Goal: Task Accomplishment & Management: Manage account settings

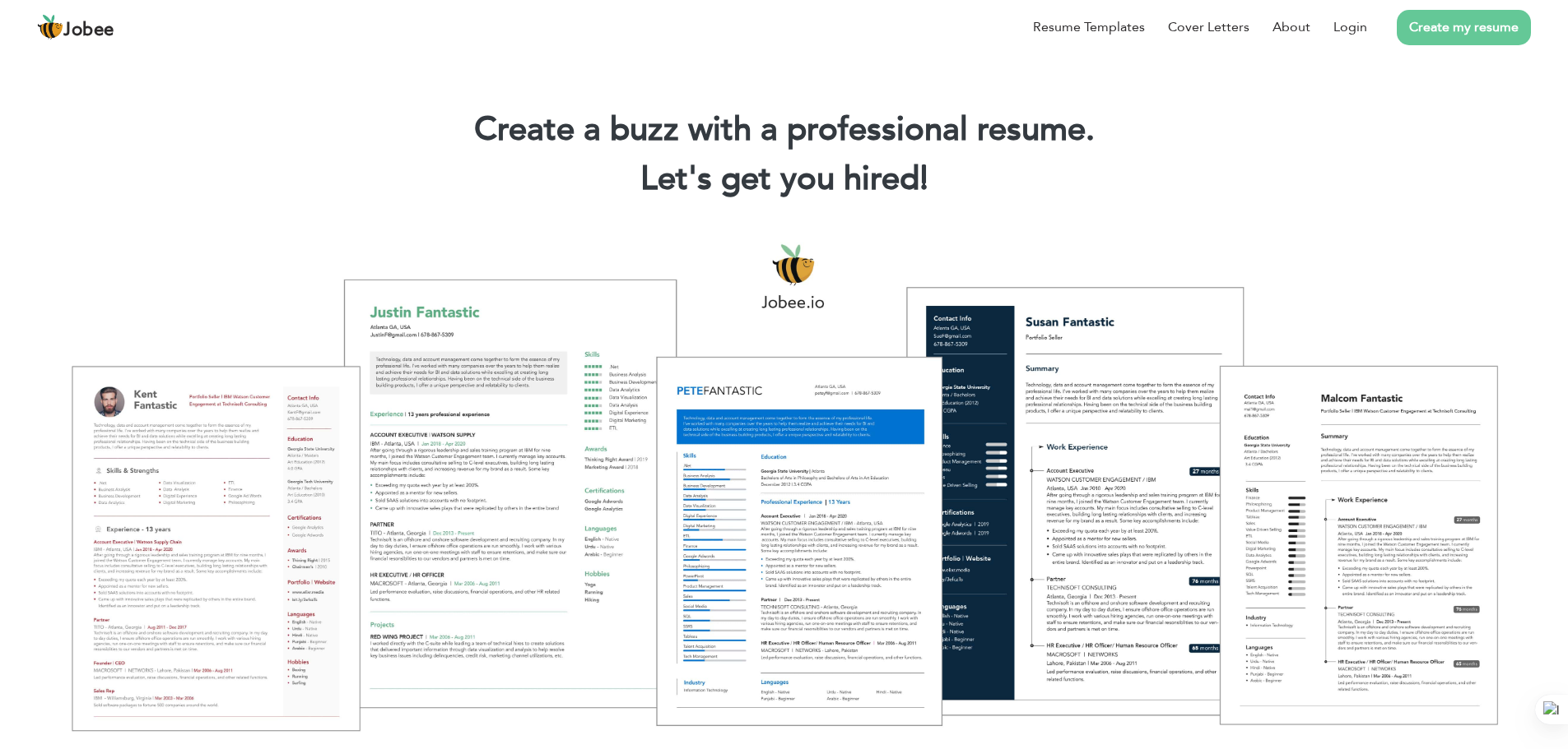
drag, startPoint x: 1345, startPoint y: 27, endPoint x: 1480, endPoint y: 160, distance: 189.5
click at [1480, 160] on h2 "Let's get you hired! |" at bounding box center [784, 179] width 1519 height 43
click at [1350, 33] on link "Login" at bounding box center [1351, 26] width 34 height 20
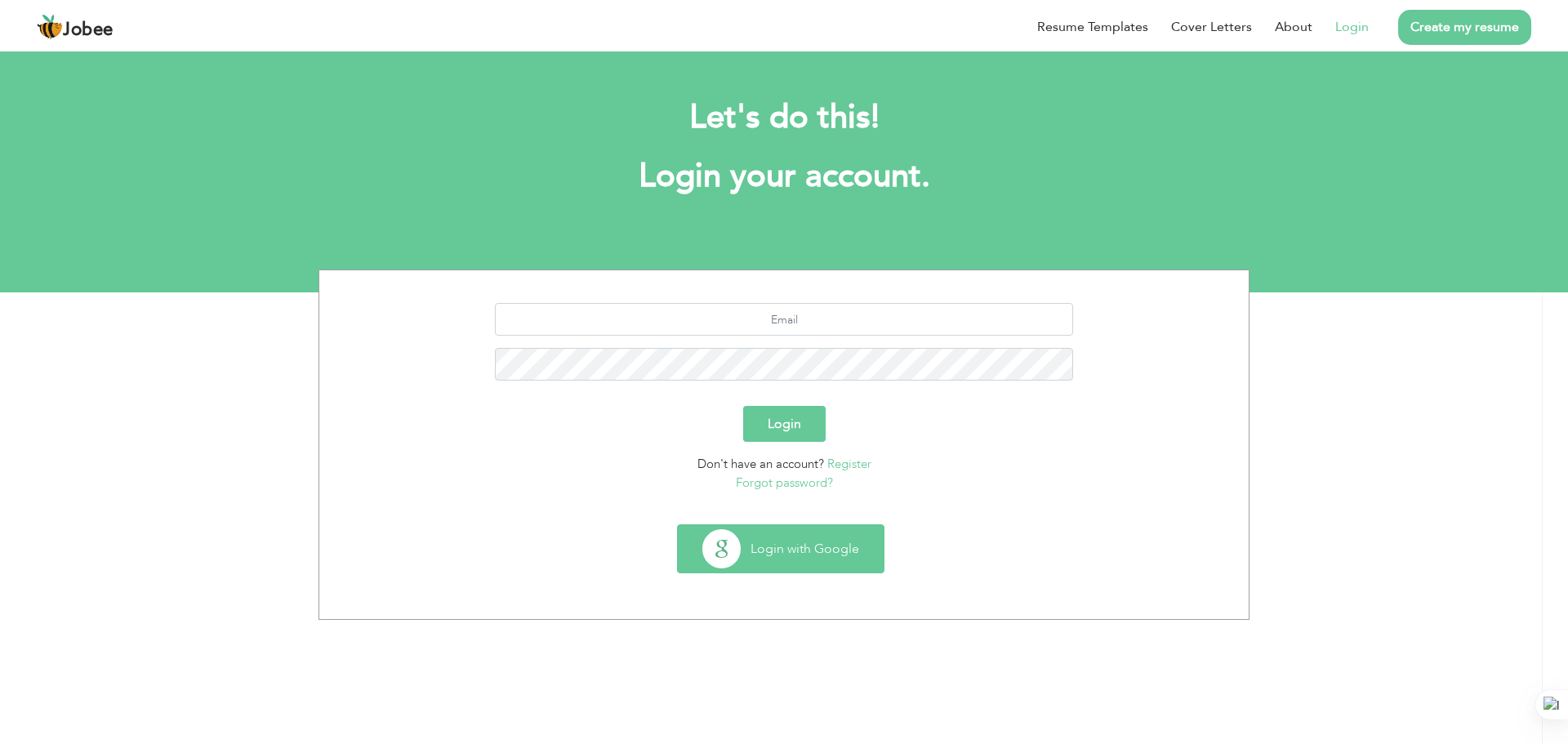
click at [790, 556] on button "Login with Google" at bounding box center [780, 549] width 206 height 47
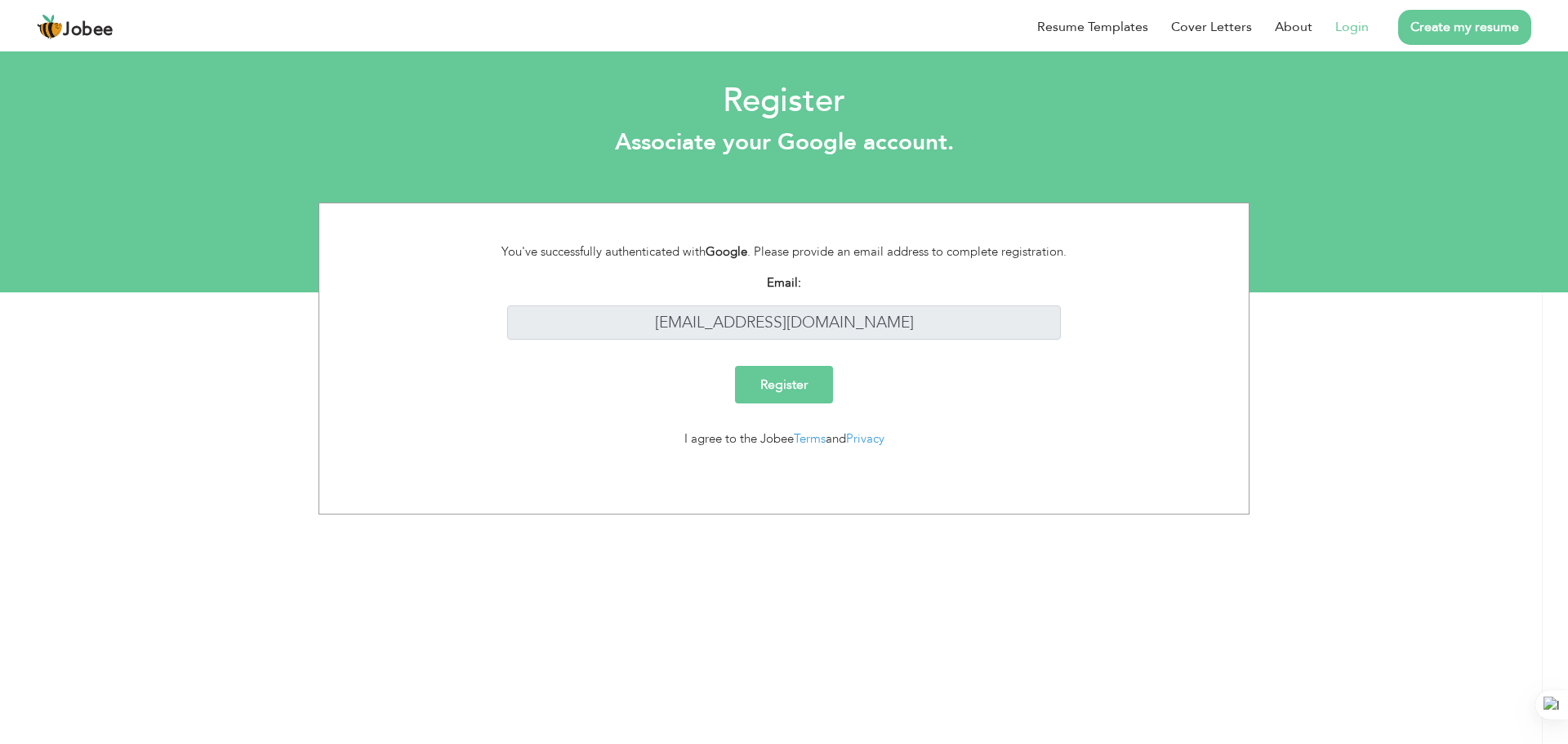
click at [824, 390] on input "Register" at bounding box center [784, 384] width 98 height 37
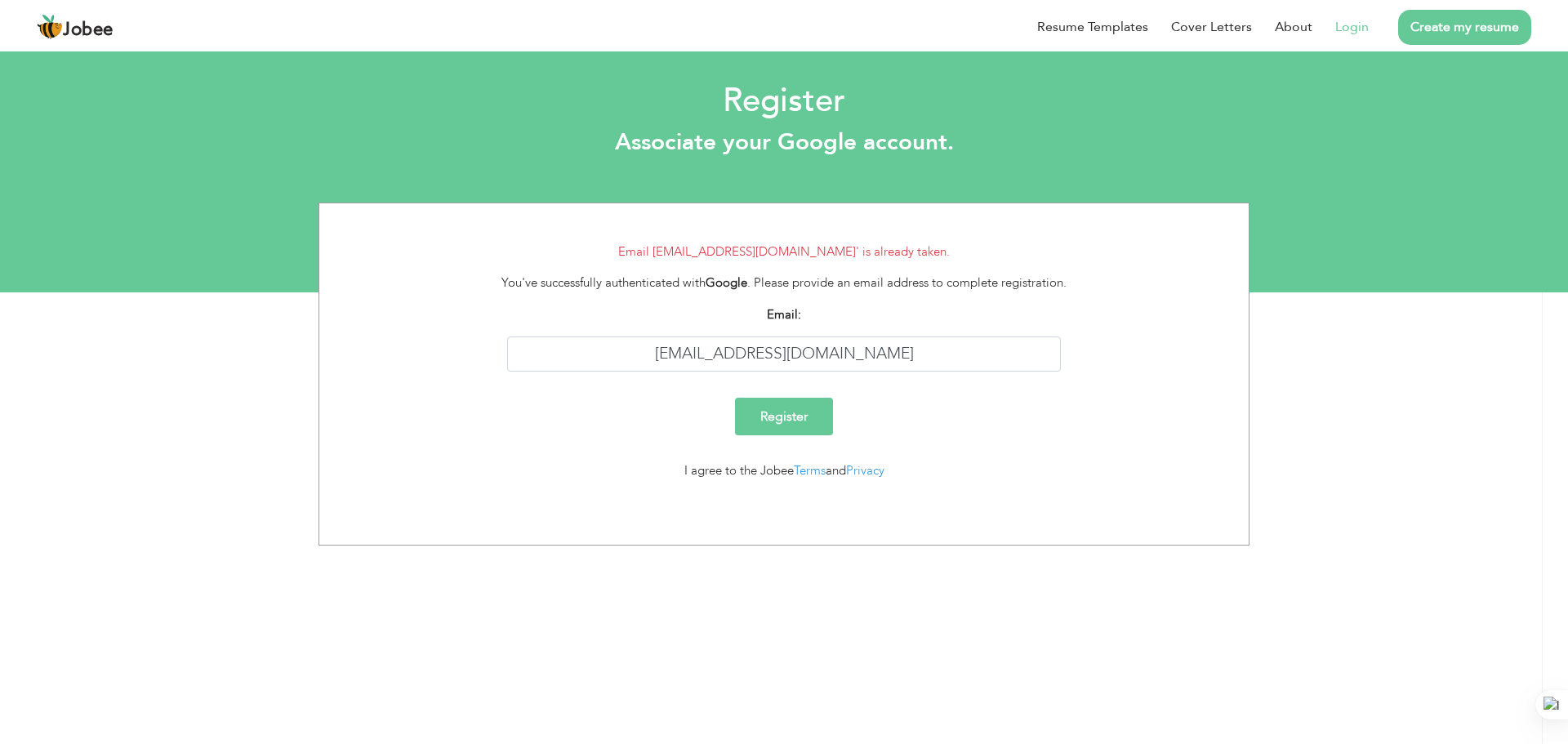
click at [1356, 34] on link "Login" at bounding box center [1352, 26] width 34 height 19
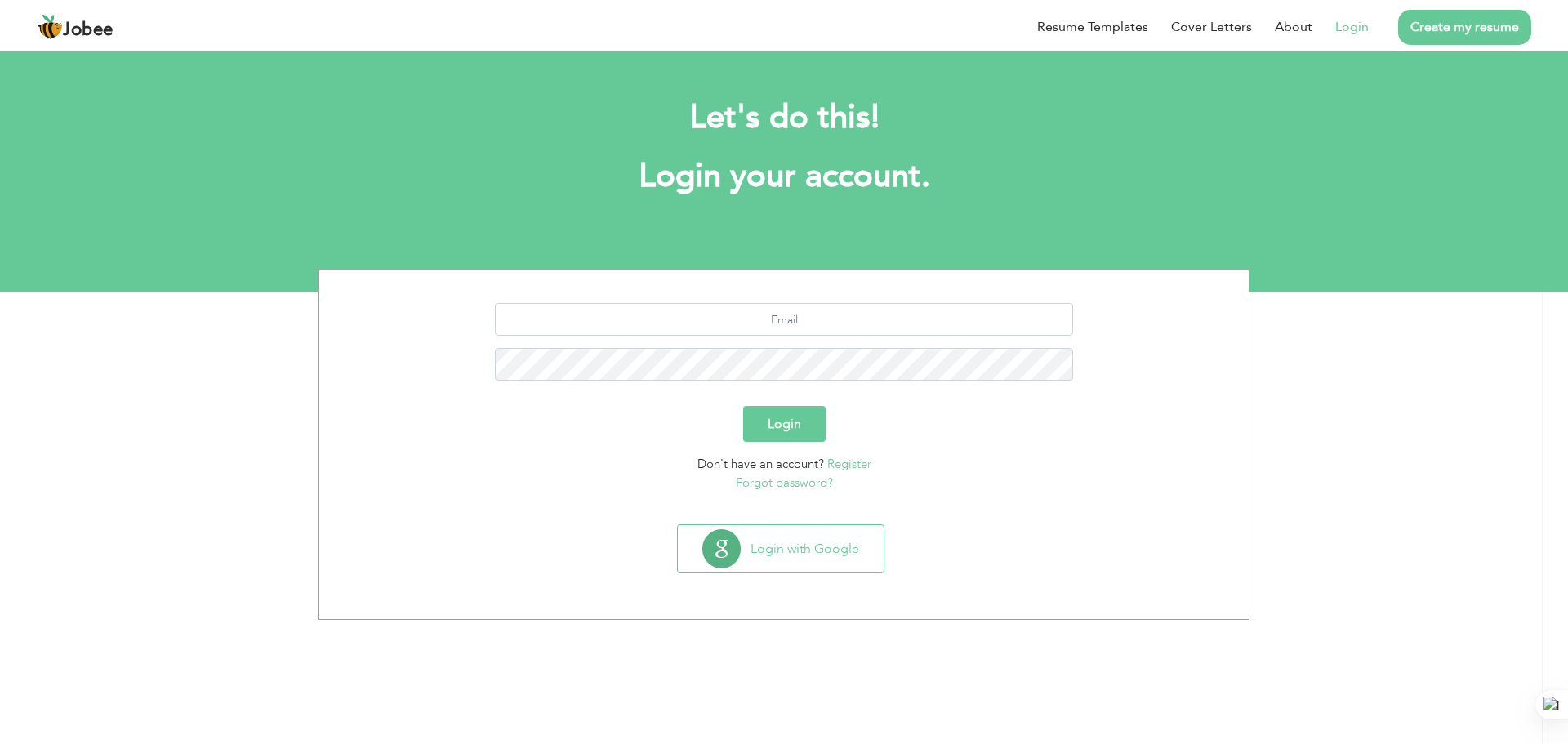
click at [839, 316] on input "text" at bounding box center [784, 319] width 579 height 33
type input "[EMAIL_ADDRESS][DOMAIN_NAME]"
click at [743, 406] on button "Login" at bounding box center [784, 424] width 82 height 36
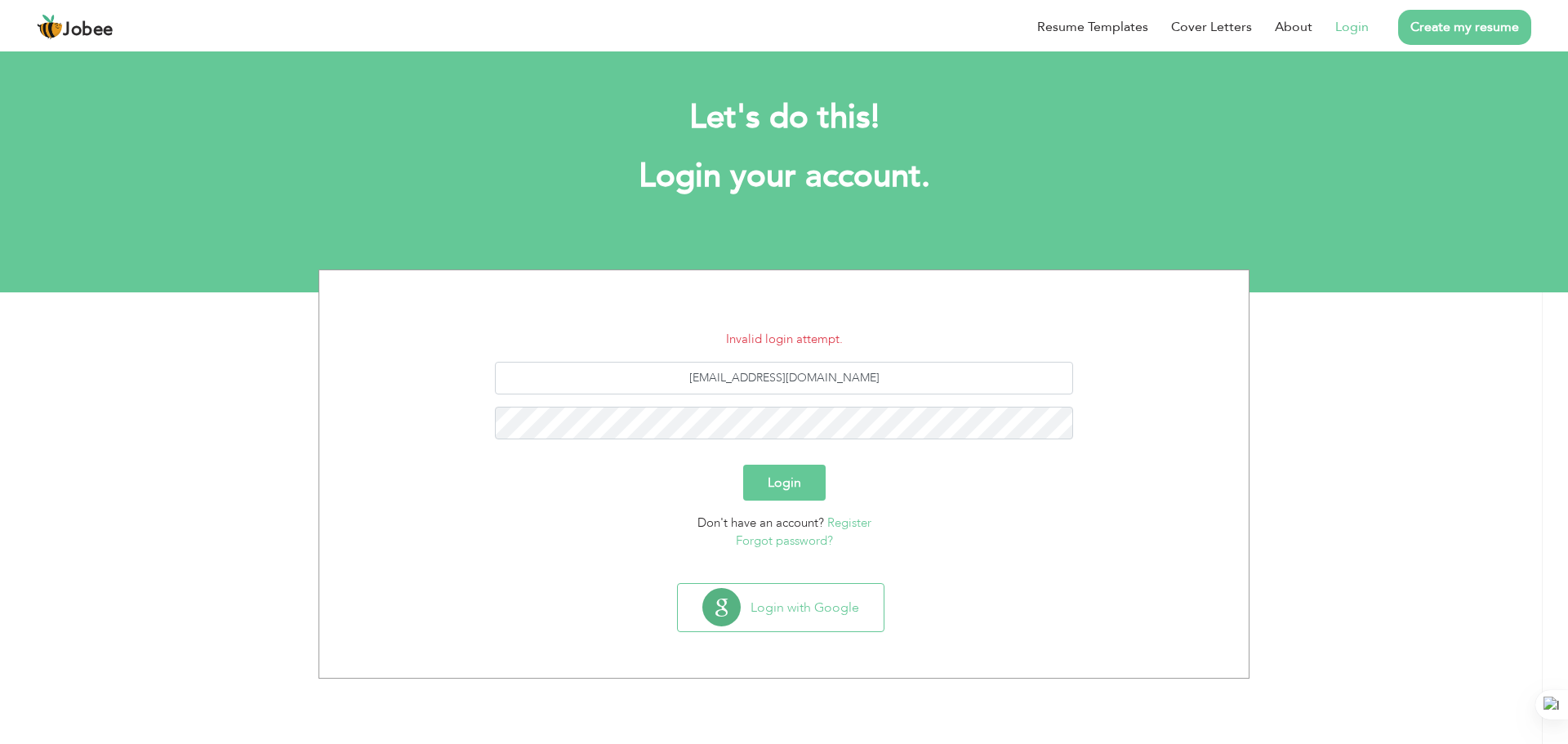
click at [767, 483] on button "Login" at bounding box center [784, 482] width 82 height 36
click at [779, 474] on button "Login" at bounding box center [784, 482] width 82 height 36
click at [1356, 32] on link "Login" at bounding box center [1352, 26] width 34 height 19
click at [773, 380] on input "[EMAIL_ADDRESS][DOMAIN_NAME]" at bounding box center [784, 378] width 579 height 33
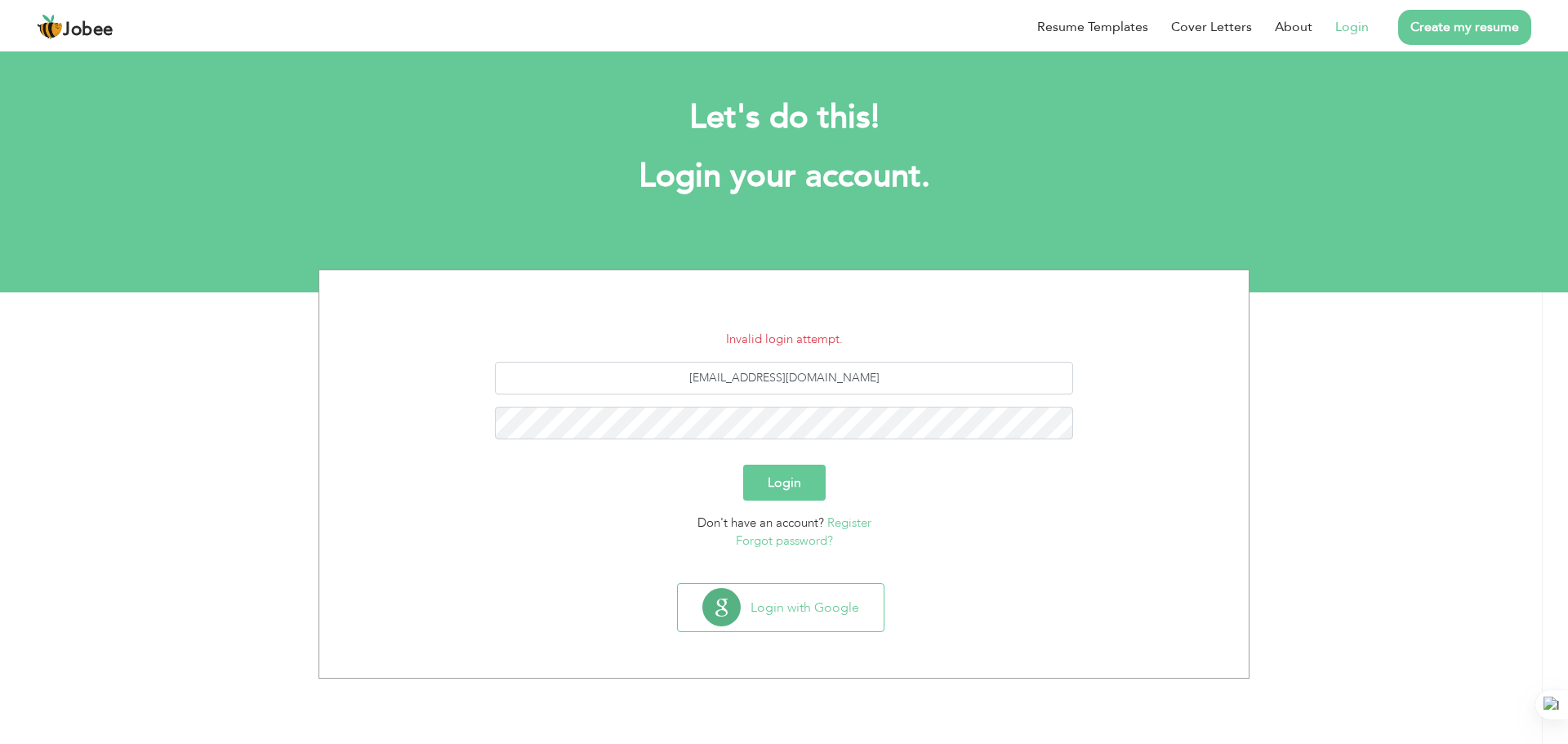
click at [780, 494] on button "Login" at bounding box center [784, 482] width 82 height 36
click at [810, 538] on link "Forgot password?" at bounding box center [784, 540] width 97 height 16
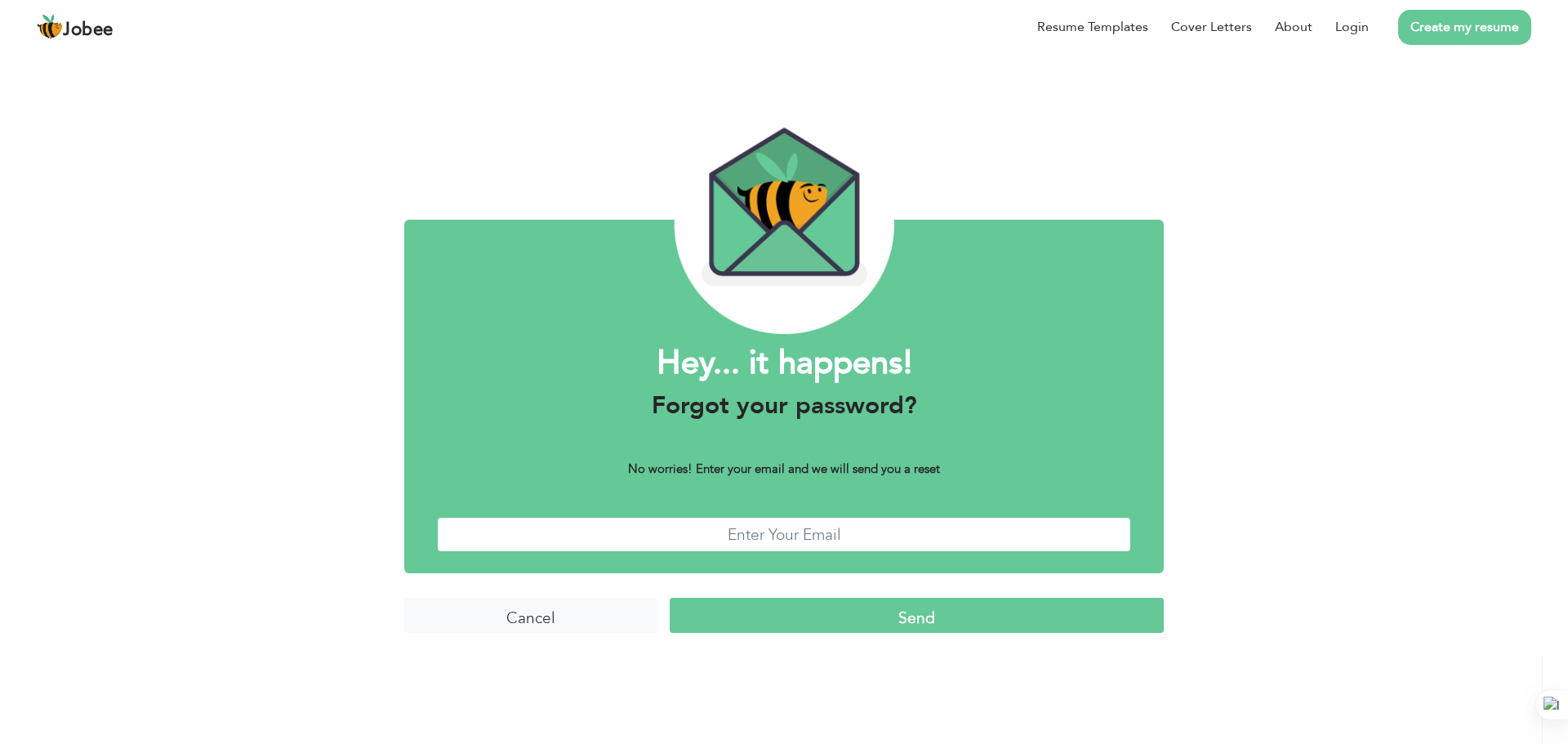
click at [813, 544] on input "text" at bounding box center [784, 535] width 694 height 36
click at [788, 530] on input "text" at bounding box center [784, 535] width 694 height 36
type input "[EMAIL_ADDRESS][DOMAIN_NAME]"
click at [793, 611] on input "Send" at bounding box center [916, 615] width 494 height 36
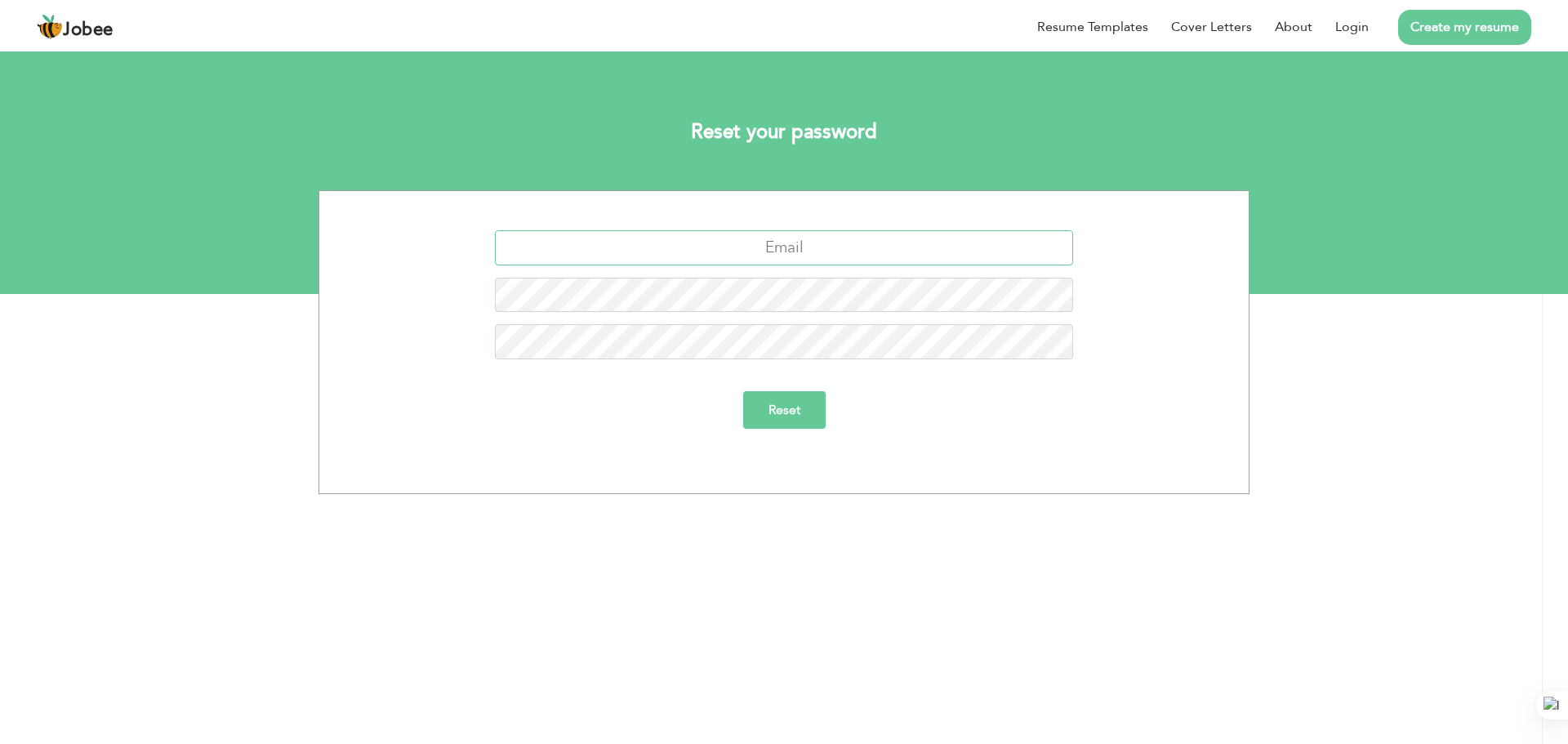
click at [795, 252] on input "text" at bounding box center [784, 248] width 579 height 36
type input "[EMAIL_ADDRESS][DOMAIN_NAME]"
